Goal: Navigation & Orientation: Find specific page/section

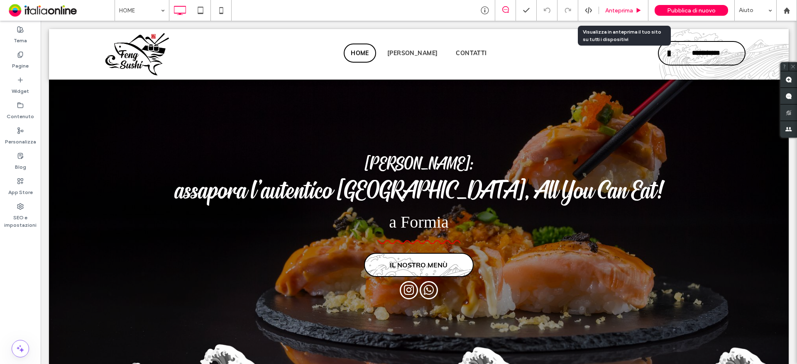
click at [621, 1] on div "Anteprima" at bounding box center [623, 10] width 49 height 21
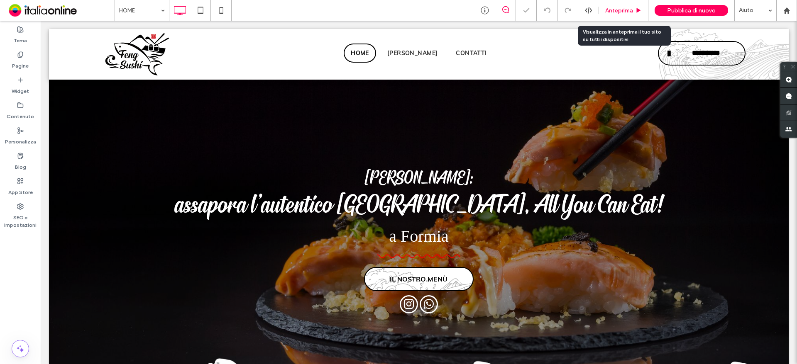
click at [621, 5] on div "Anteprima" at bounding box center [623, 10] width 49 height 21
click at [611, 12] on span "Anteprima" at bounding box center [619, 10] width 28 height 7
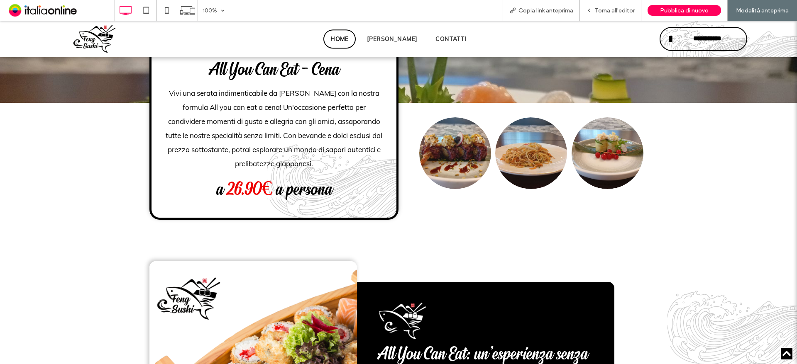
scroll to position [954, 0]
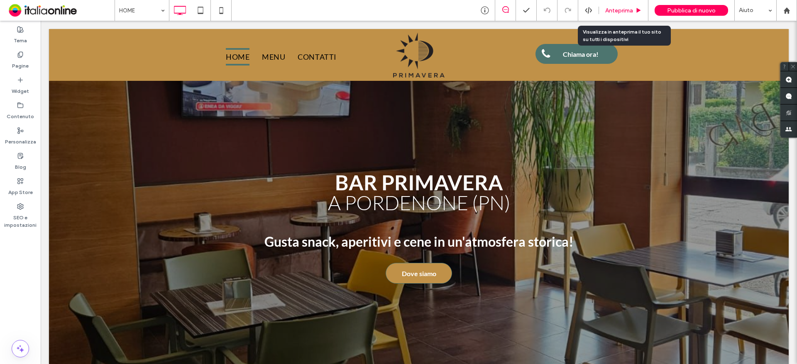
click at [613, 13] on span "Anteprima" at bounding box center [619, 10] width 28 height 7
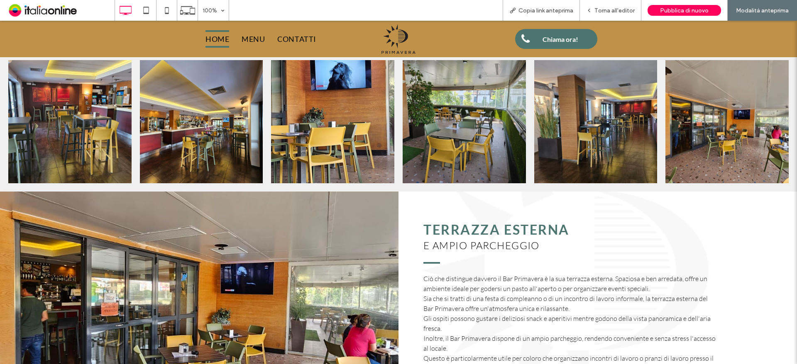
scroll to position [693, 0]
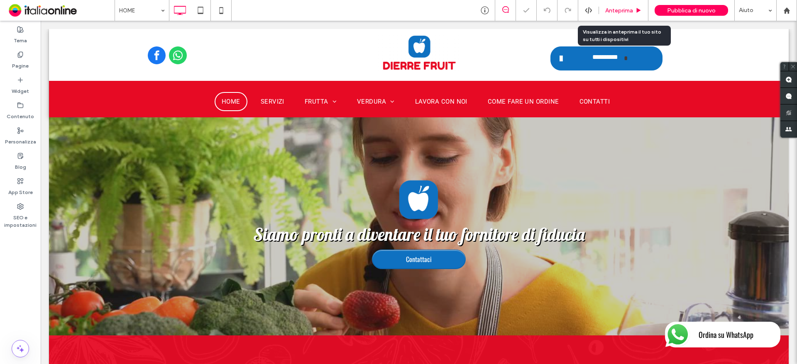
click at [628, 11] on span "Anteprima" at bounding box center [619, 10] width 28 height 7
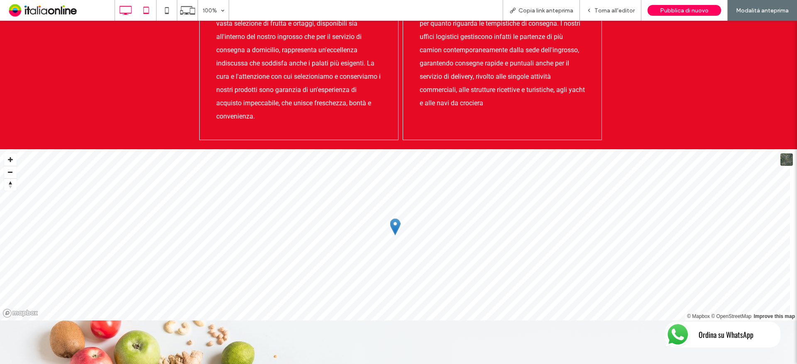
scroll to position [1584, 0]
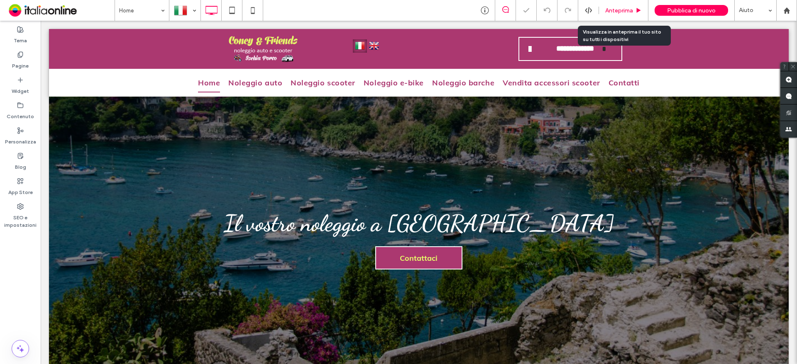
click at [641, 10] on use at bounding box center [639, 10] width 4 height 5
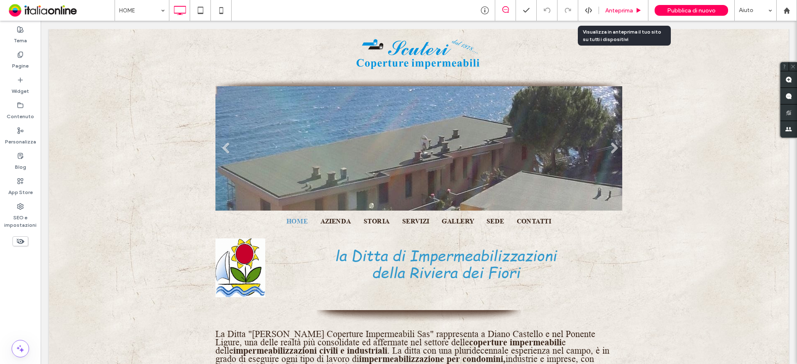
click at [628, 8] on span "Anteprima" at bounding box center [619, 10] width 28 height 7
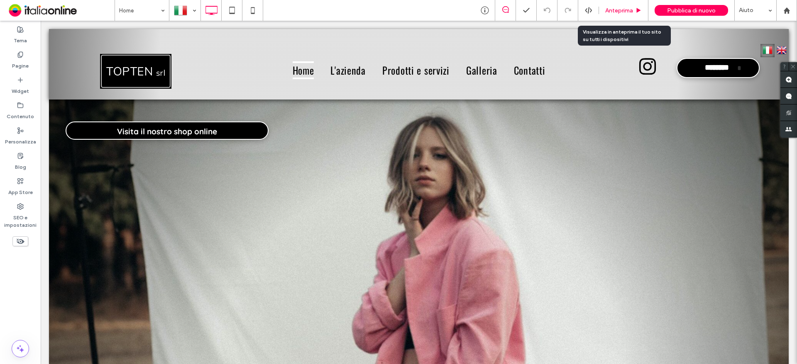
click at [622, 8] on span "Anteprima" at bounding box center [619, 10] width 28 height 7
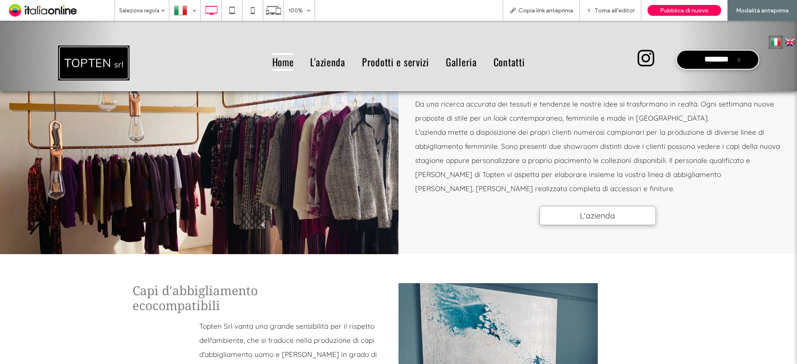
scroll to position [830, 0]
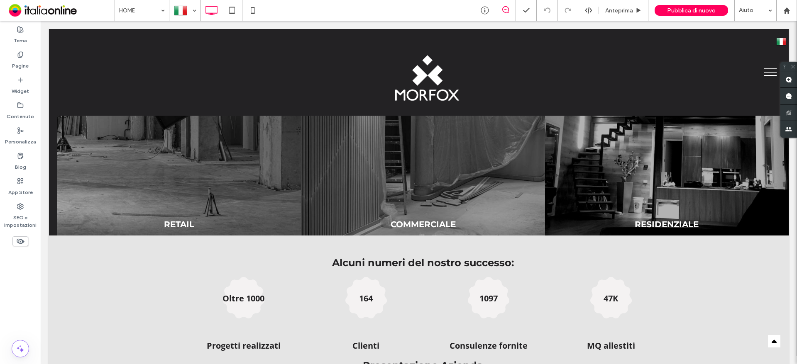
scroll to position [623, 0]
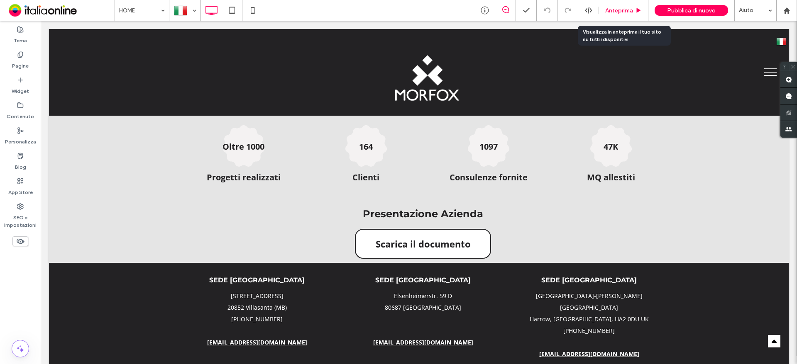
click at [622, 5] on div "Anteprima" at bounding box center [623, 10] width 49 height 21
click at [631, 17] on div "Anteprima" at bounding box center [623, 10] width 49 height 21
click at [626, 12] on span "Anteprima" at bounding box center [619, 10] width 28 height 7
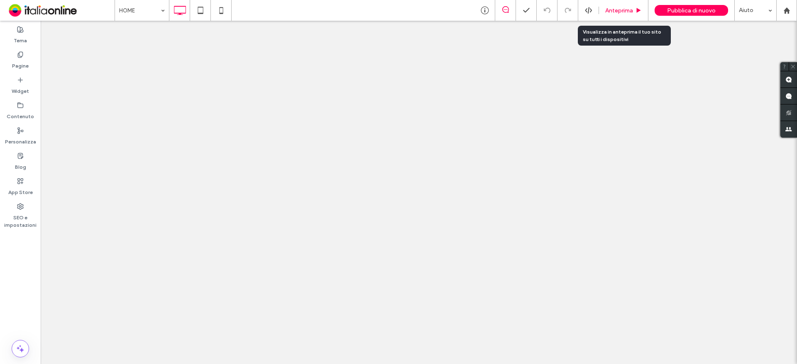
click at [631, 13] on span "Anteprima" at bounding box center [619, 10] width 28 height 7
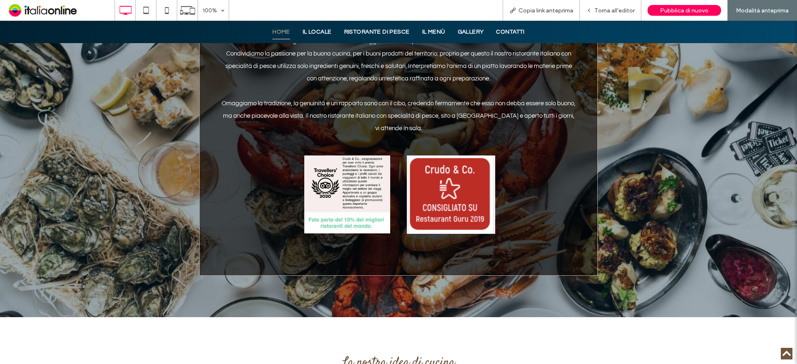
scroll to position [1785, 0]
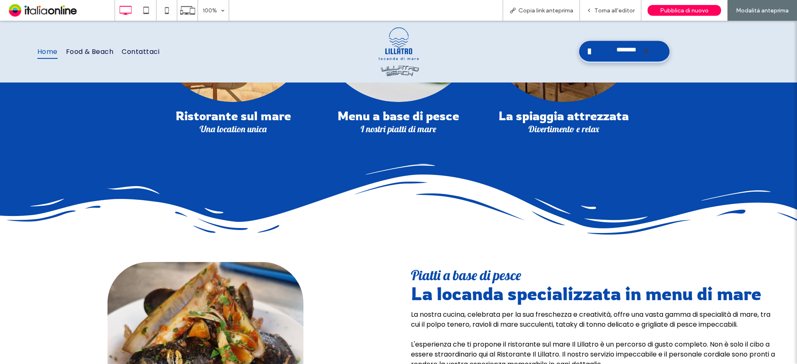
scroll to position [706, 0]
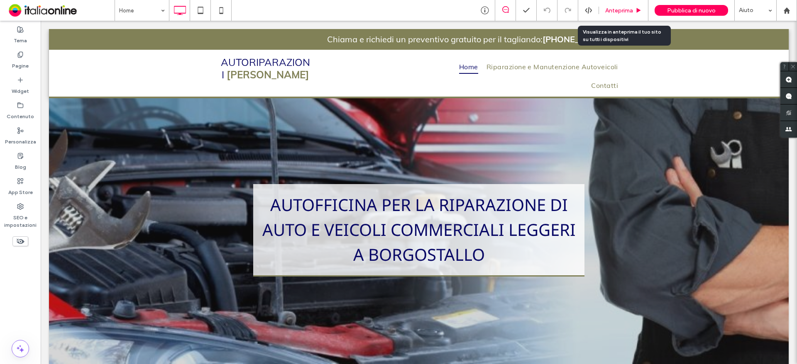
click at [625, 10] on span "Anteprima" at bounding box center [619, 10] width 28 height 7
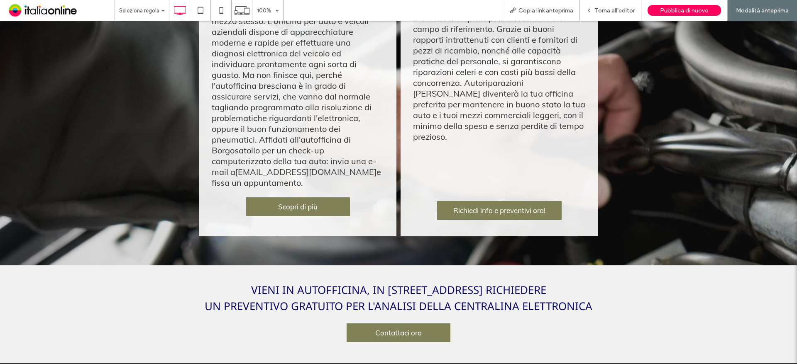
scroll to position [766, 0]
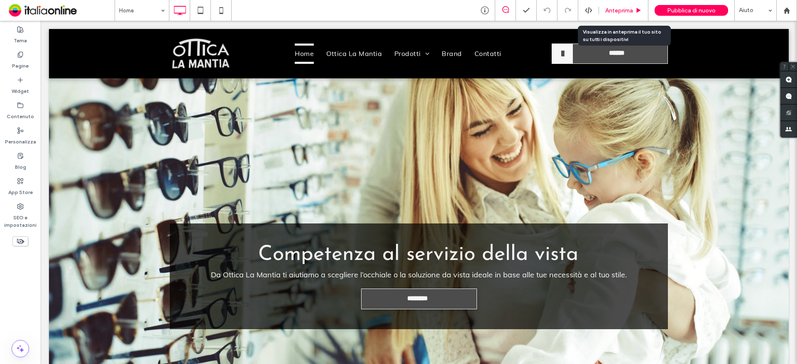
drag, startPoint x: 583, startPoint y: 0, endPoint x: 621, endPoint y: 18, distance: 41.6
click at [621, 18] on div "Anteprima" at bounding box center [623, 10] width 49 height 21
click at [633, 11] on span "Anteprima" at bounding box center [619, 10] width 28 height 7
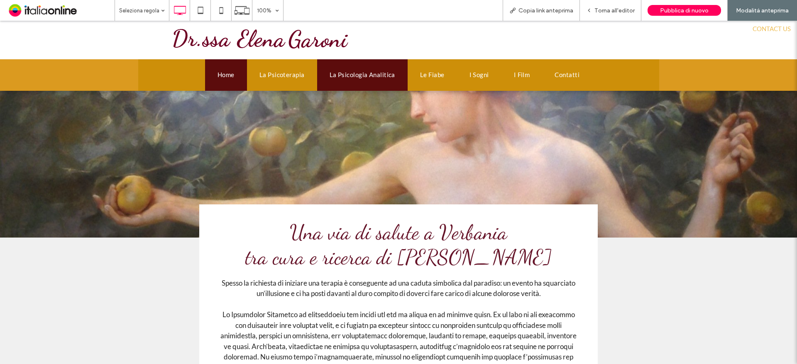
click at [371, 77] on span "La Psicologia Analitica" at bounding box center [363, 75] width 66 height 11
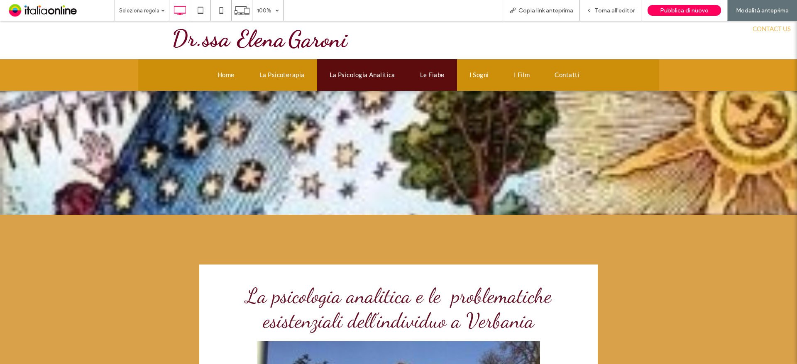
click at [442, 76] on link "Le Fiabe" at bounding box center [432, 75] width 49 height 32
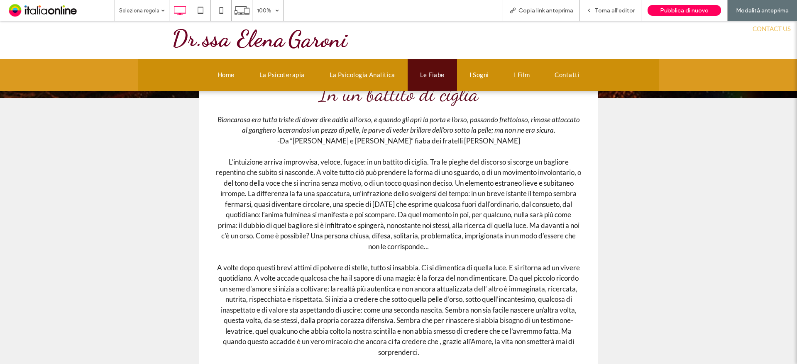
scroll to position [166, 0]
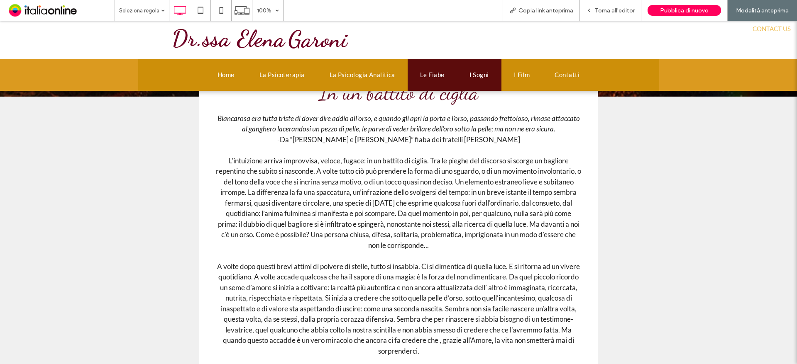
click at [490, 72] on link "I Sogni" at bounding box center [479, 75] width 44 height 32
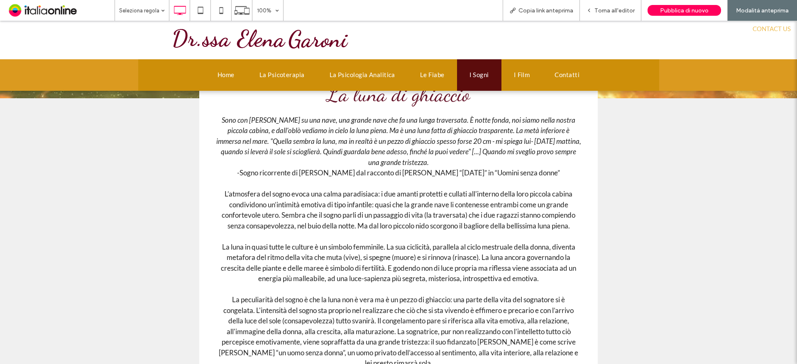
scroll to position [249, 0]
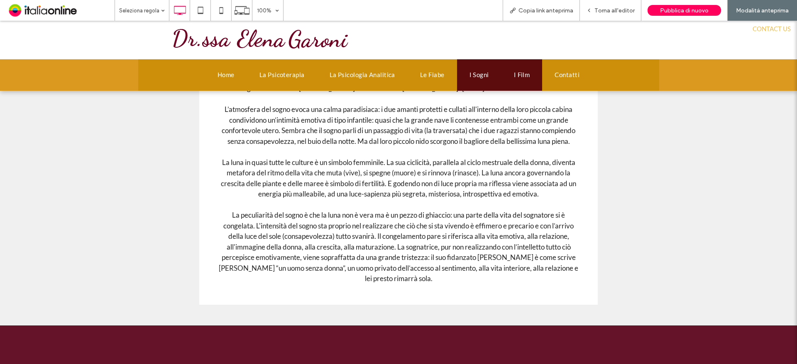
click at [514, 75] on span "I Film" at bounding box center [522, 75] width 16 height 11
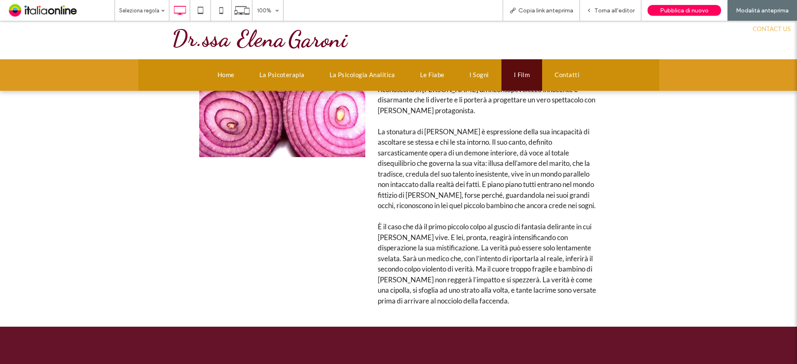
scroll to position [795, 0]
